Goal: Task Accomplishment & Management: Manage account settings

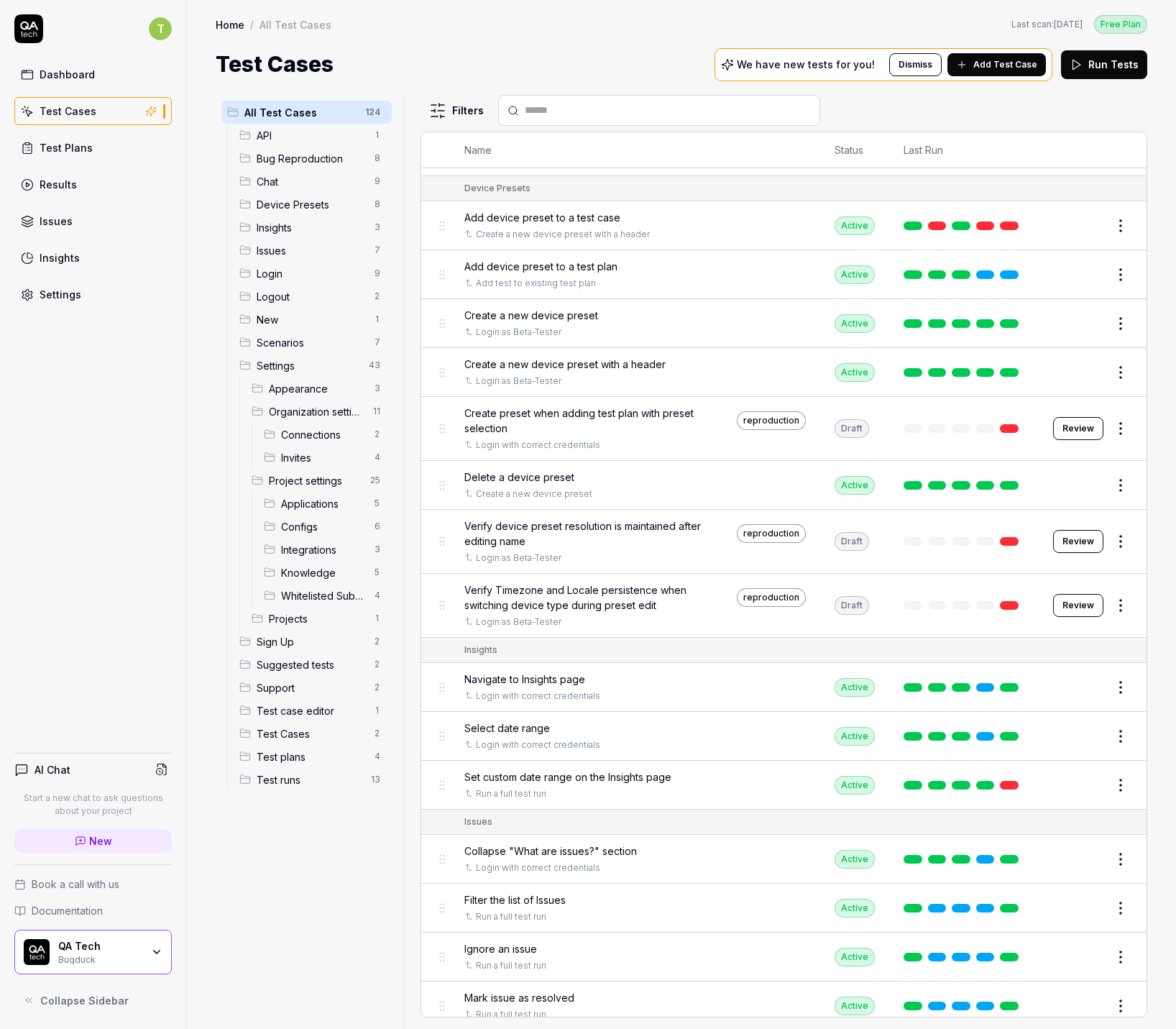
scroll to position [988, 0]
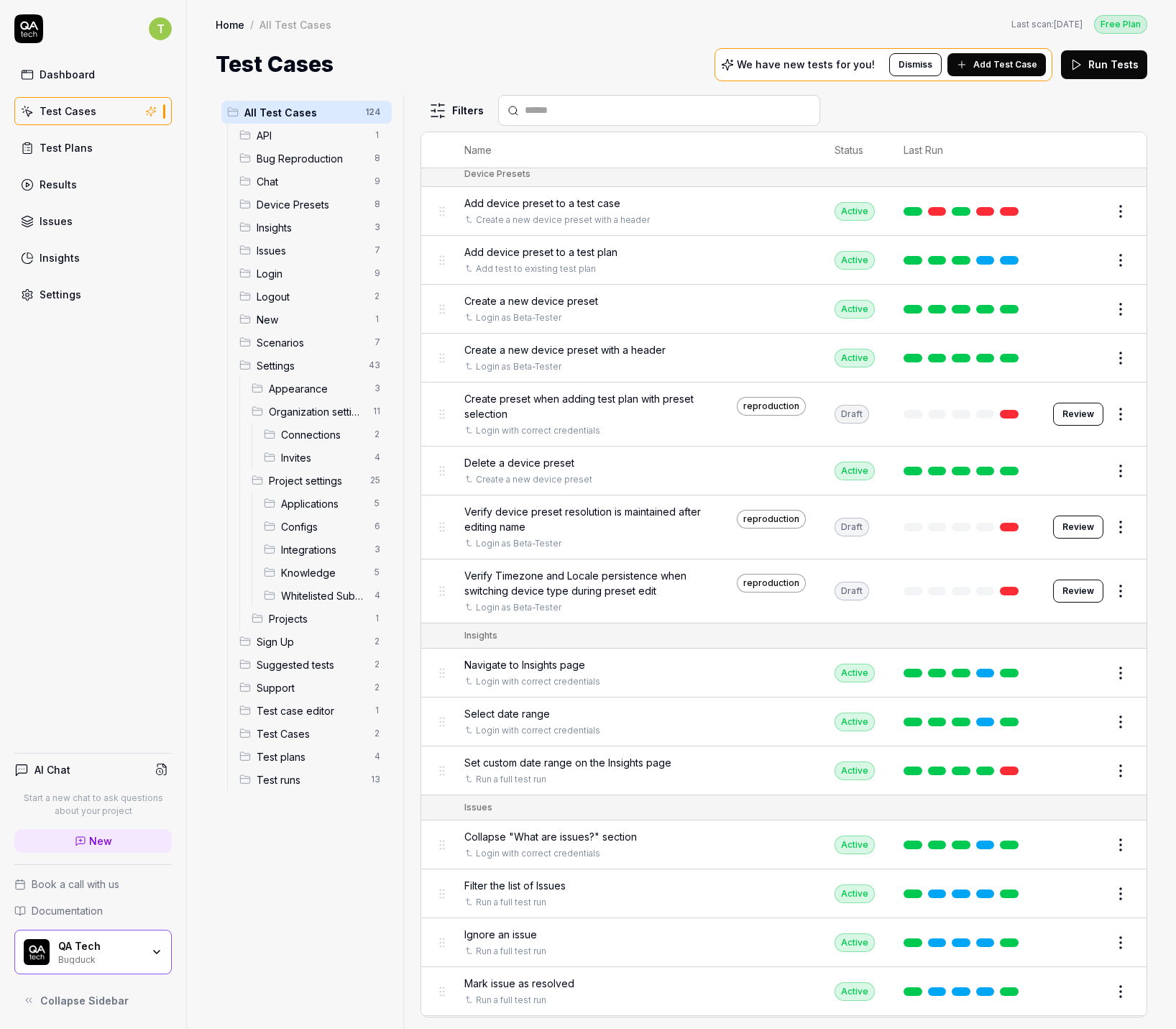
click at [1112, 663] on html "T Dashboard Test Cases Test Plans Results Issues Insights Settings AI Chat Star…" at bounding box center [588, 514] width 1176 height 1029
click at [1143, 652] on html "T Dashboard Test Cases Test Plans Results Issues Insights Settings AI Chat Star…" at bounding box center [588, 514] width 1176 height 1029
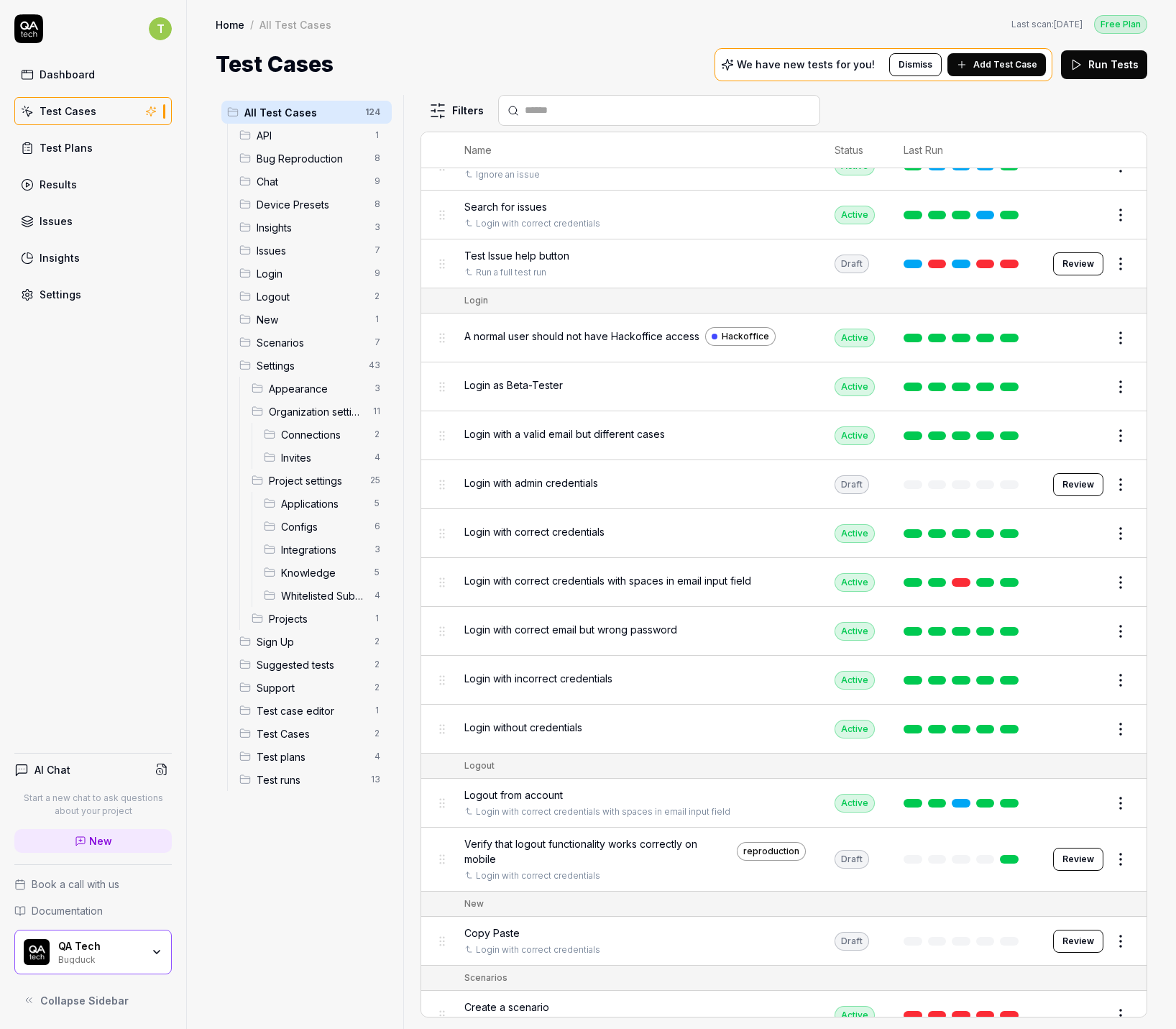
scroll to position [1862, 0]
click at [736, 808] on icon "Open selector" at bounding box center [739, 810] width 6 height 6
click at [1170, 469] on div "All Test Cases 124 API 1 Bug Reproduction 8 Chat 9 Device Presets 8 Insights 3 …" at bounding box center [682, 554] width 989 height 948
click at [1117, 782] on html "T Dashboard Test Cases Test Plans Results Issues Insights Settings AI Chat Star…" at bounding box center [588, 514] width 1176 height 1029
click at [1023, 622] on div "Edit" at bounding box center [1050, 625] width 136 height 32
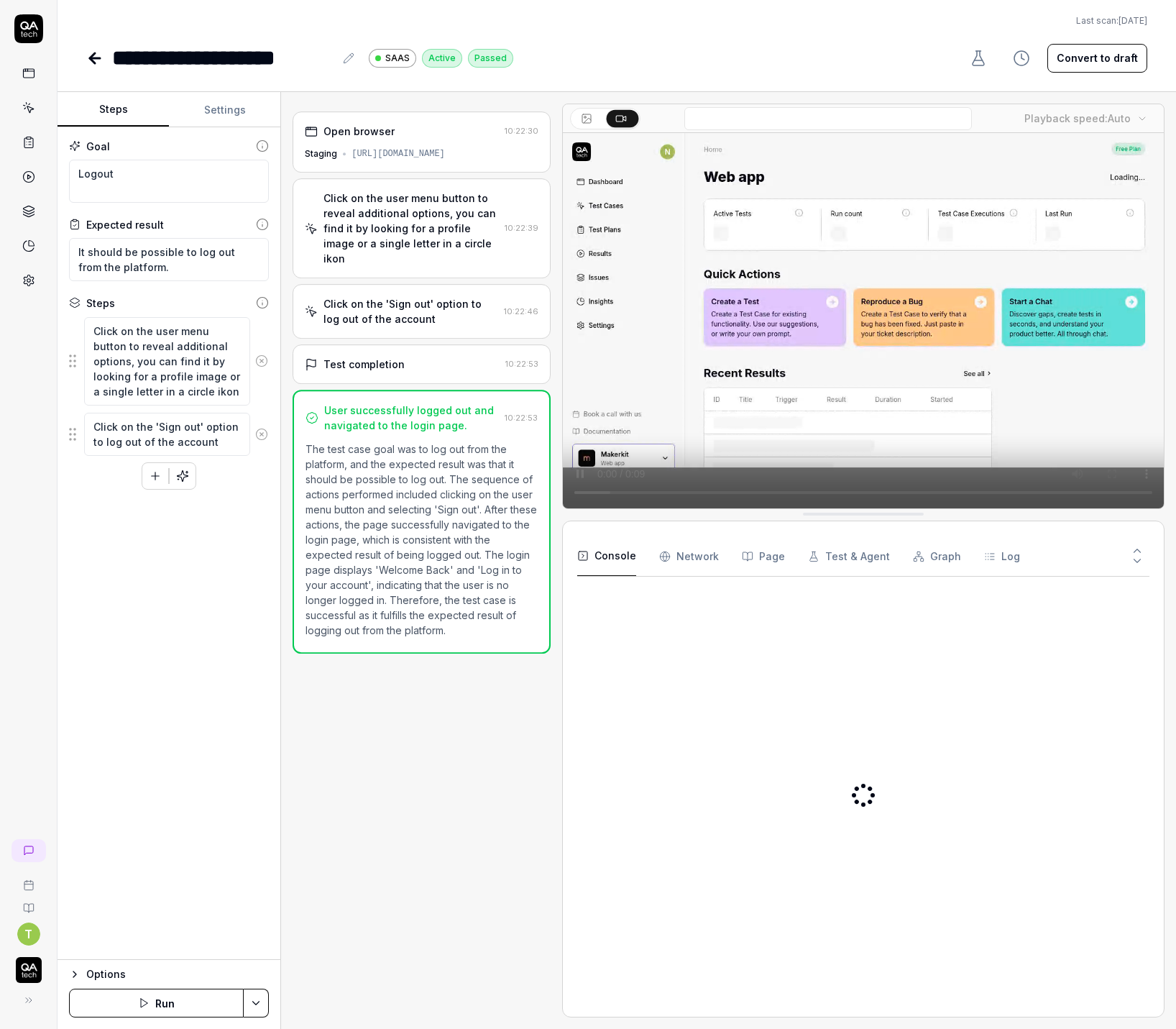
type textarea "*"
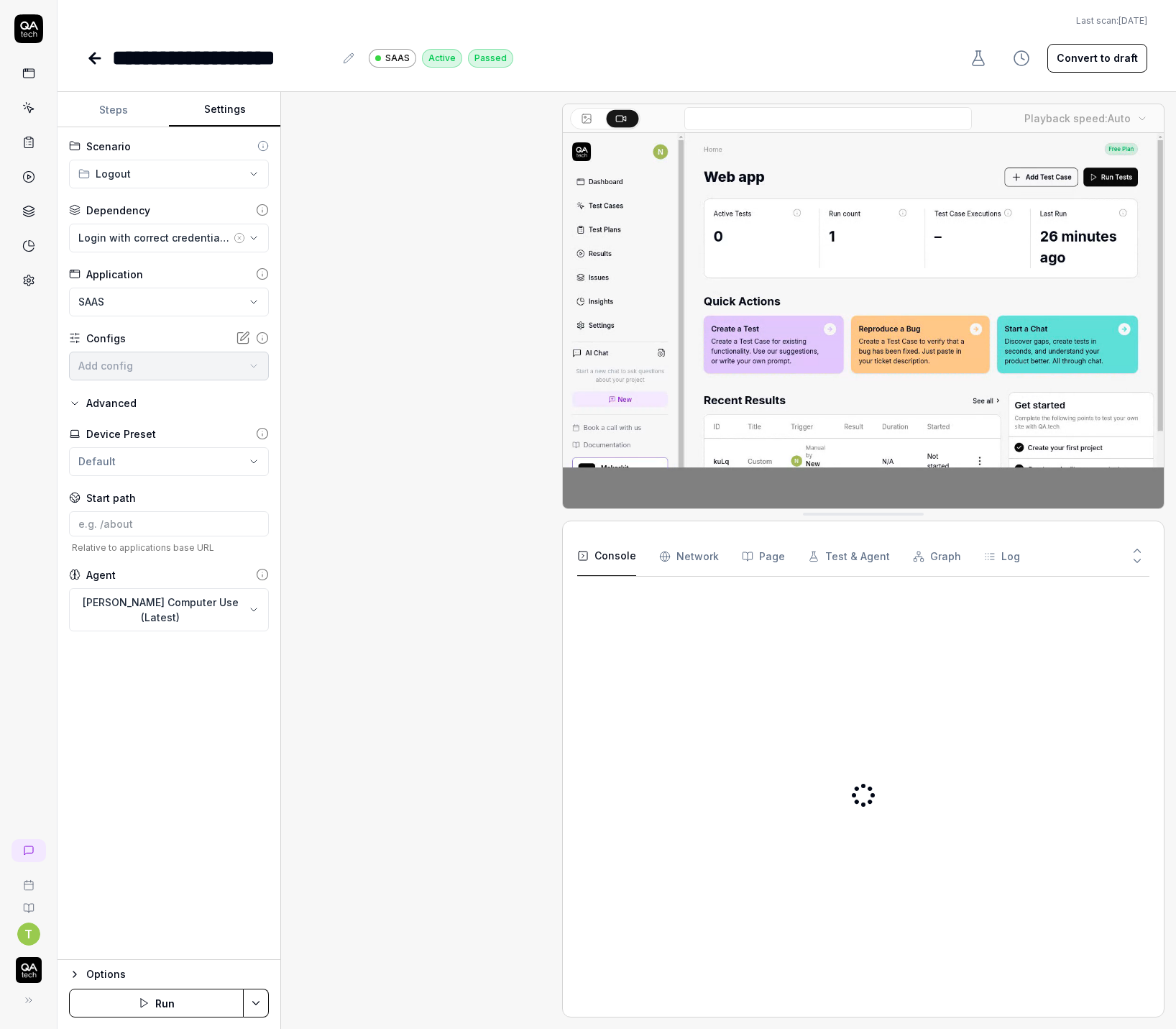
click at [221, 104] on button "Settings" at bounding box center [224, 110] width 112 height 34
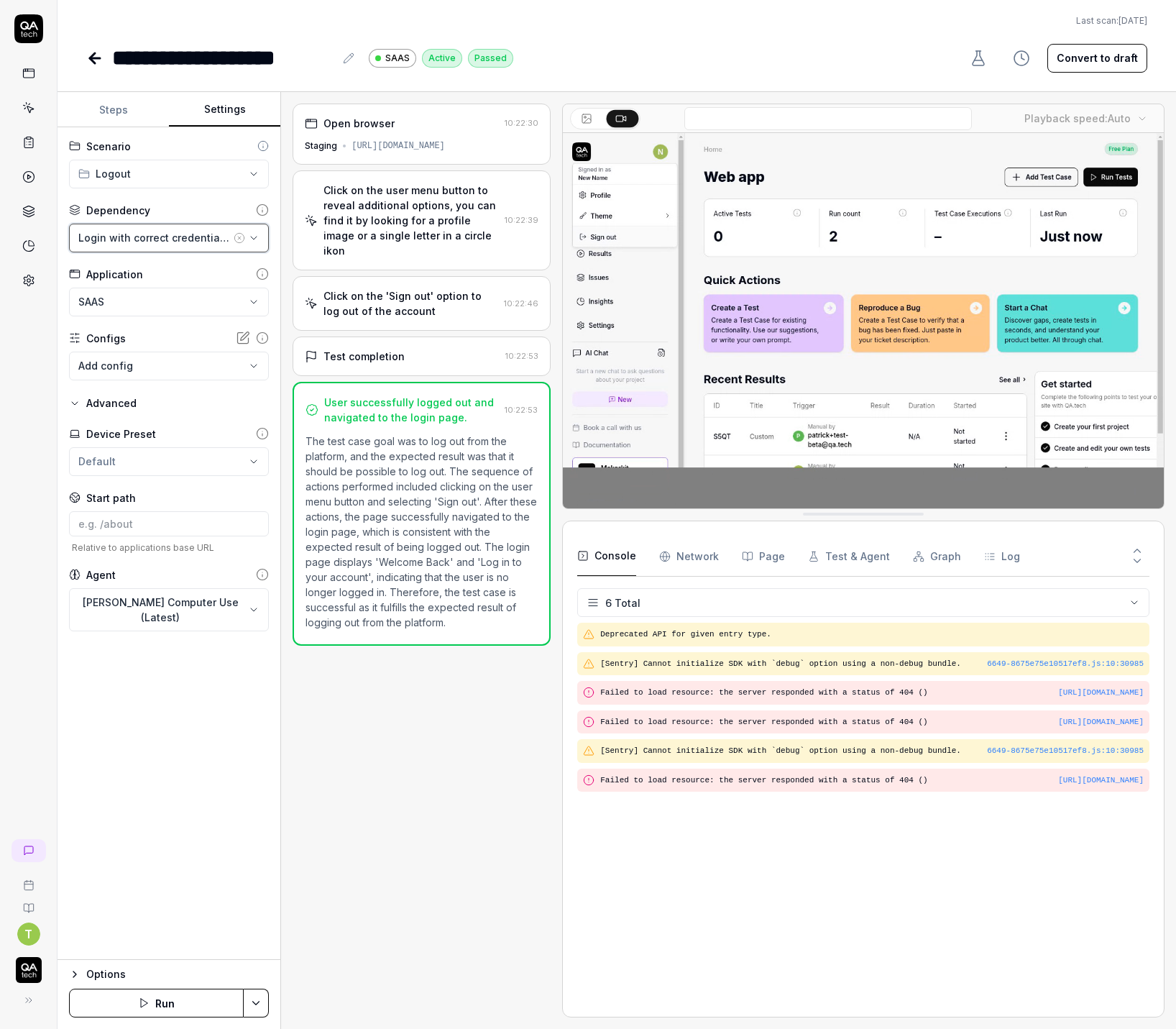
click at [154, 228] on button "Login with correct credentials with spaces in email input field" at bounding box center [168, 238] width 200 height 29
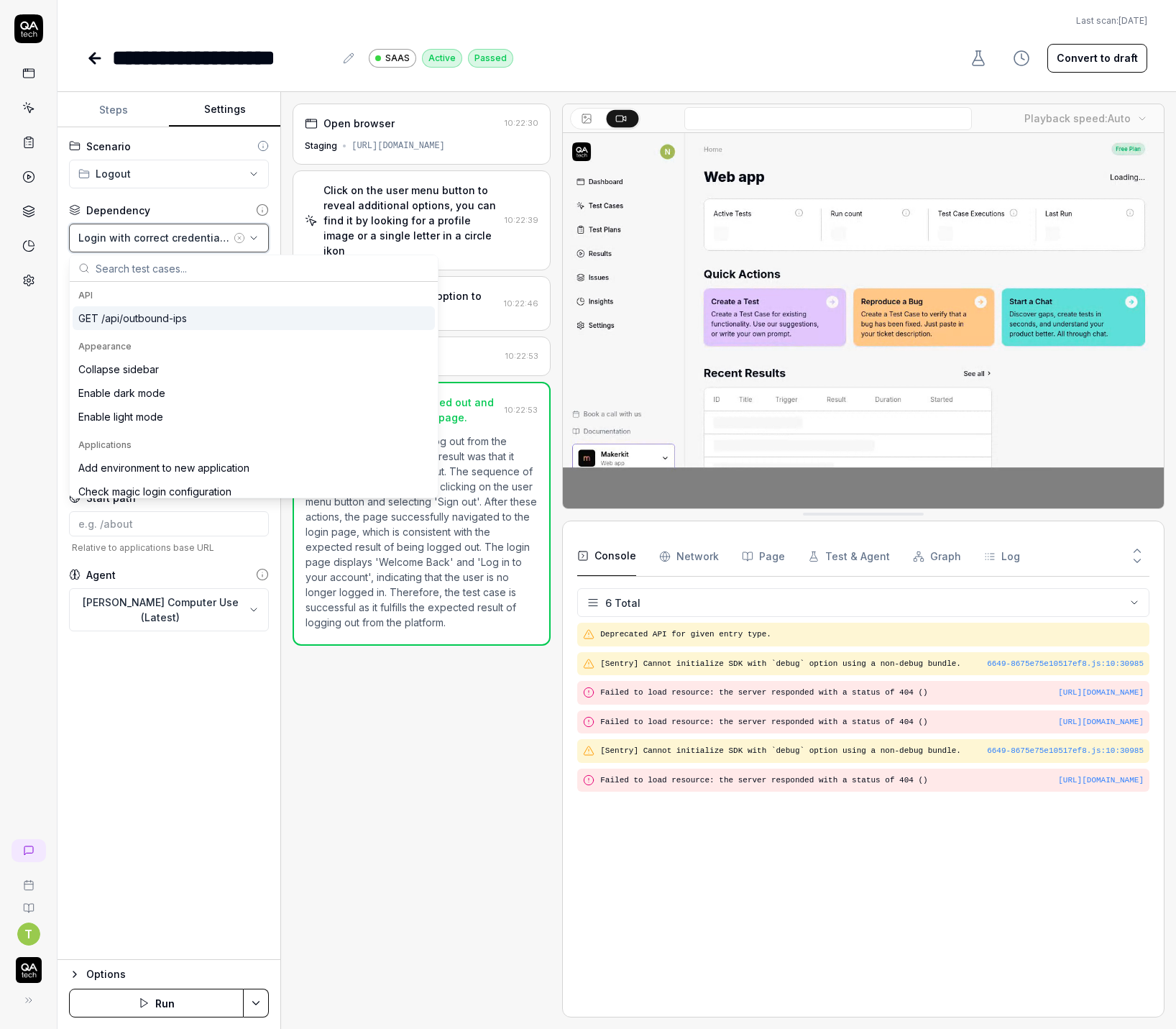
click at [154, 228] on button "Login with correct credentials with spaces in email input field" at bounding box center [168, 238] width 200 height 29
